Goal: Task Accomplishment & Management: Use online tool/utility

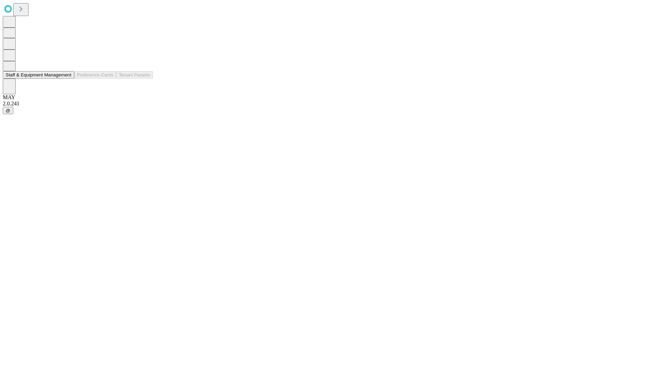
click at [67, 78] on button "Staff & Equipment Management" at bounding box center [38, 74] width 71 height 7
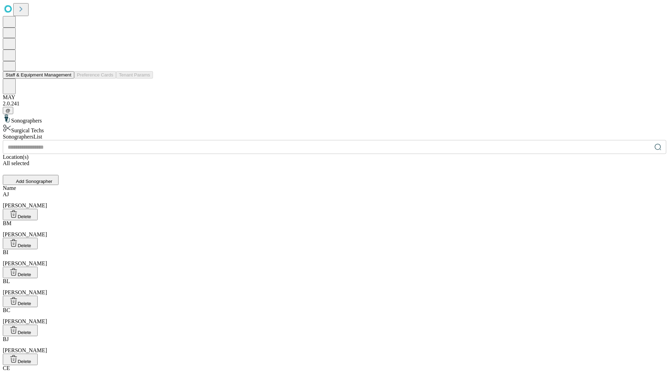
click at [67, 78] on button "Staff & Equipment Management" at bounding box center [38, 74] width 71 height 7
